Goal: Information Seeking & Learning: Learn about a topic

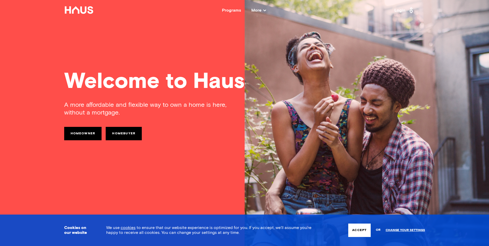
click at [86, 133] on link "Homeowner" at bounding box center [83, 133] width 38 height 13
click at [121, 133] on link "Homebuyer" at bounding box center [124, 133] width 36 height 13
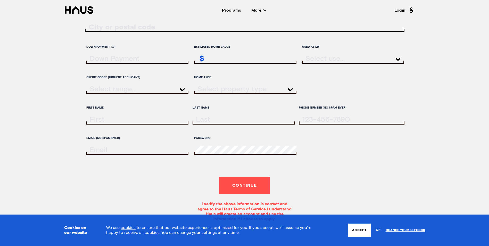
scroll to position [52, 0]
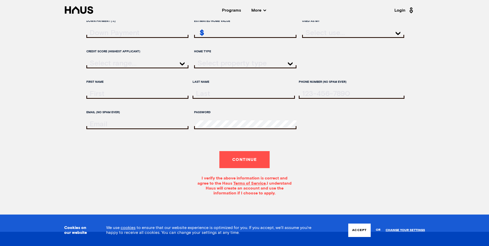
click at [226, 8] on div "Programs" at bounding box center [231, 10] width 19 height 4
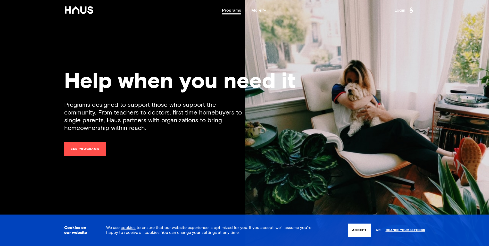
click at [81, 148] on link "See programs" at bounding box center [85, 148] width 42 height 13
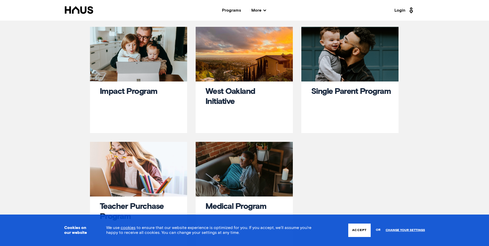
scroll to position [52, 0]
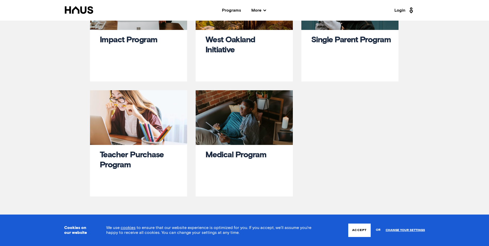
click at [73, 7] on icon at bounding box center [79, 10] width 30 height 8
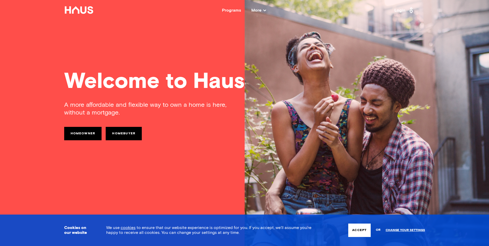
click at [255, 9] on span "More" at bounding box center [258, 10] width 15 height 4
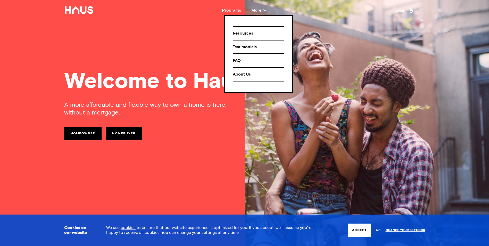
click at [247, 35] on div "Resources" at bounding box center [259, 33] width 52 height 9
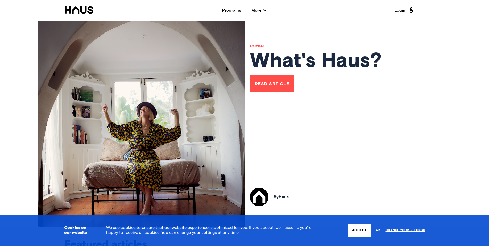
click at [264, 79] on link "Read Article" at bounding box center [272, 83] width 45 height 17
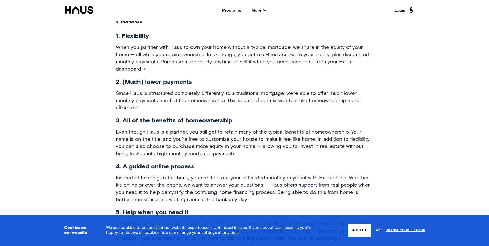
scroll to position [361, 0]
